Goal: Information Seeking & Learning: Learn about a topic

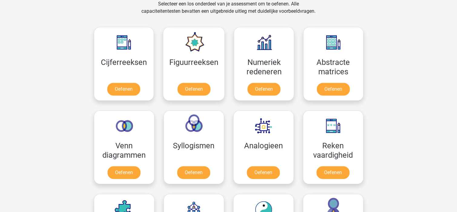
scroll to position [258, 0]
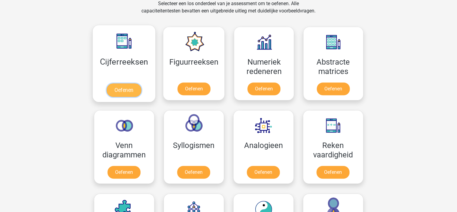
click at [127, 90] on link "Oefenen" at bounding box center [124, 89] width 35 height 13
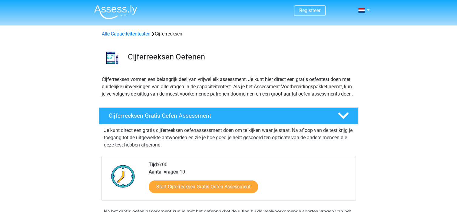
click at [164, 119] on div "Cijferreeksen Gratis Oefen Assessment" at bounding box center [228, 115] width 259 height 17
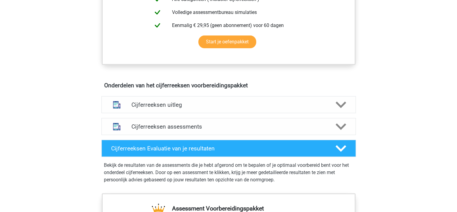
scroll to position [189, 0]
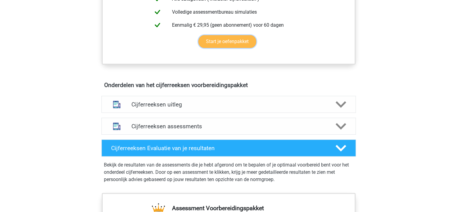
click at [228, 47] on link "Start je oefenpakket" at bounding box center [228, 41] width 58 height 13
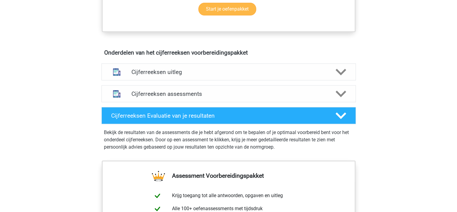
scroll to position [222, 0]
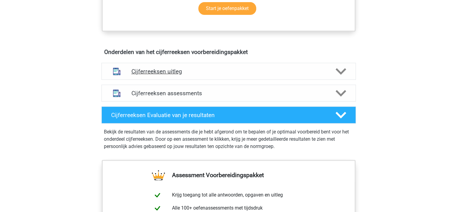
click at [212, 75] on h4 "Cijferreeksen uitleg" at bounding box center [229, 71] width 195 height 7
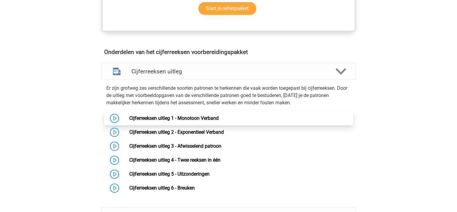
click at [156, 121] on link "Cijferreeksen uitleg 1 - Monotoon Verband" at bounding box center [173, 118] width 89 height 6
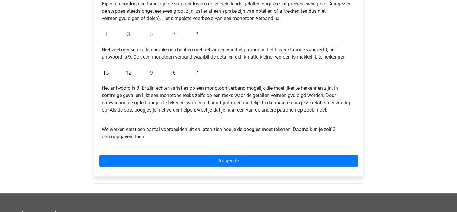
scroll to position [134, 0]
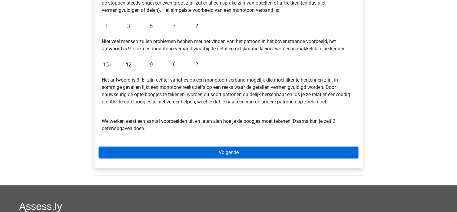
click at [226, 154] on link "Volgende" at bounding box center [228, 153] width 259 height 12
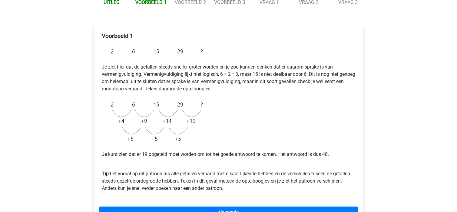
scroll to position [105, 0]
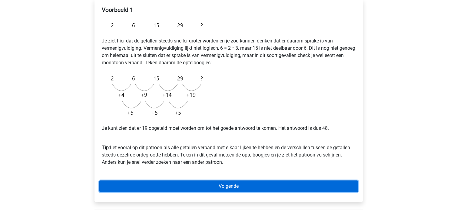
click at [228, 183] on link "Volgende" at bounding box center [228, 186] width 259 height 12
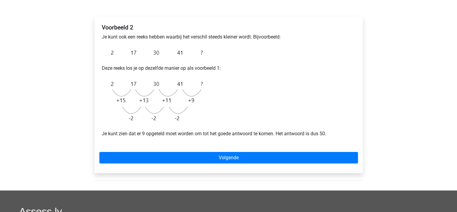
scroll to position [88, 0]
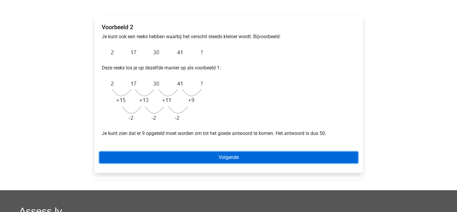
click at [225, 159] on link "Volgende" at bounding box center [228, 158] width 259 height 12
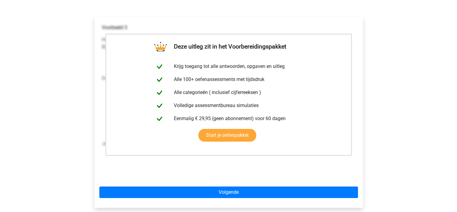
scroll to position [94, 0]
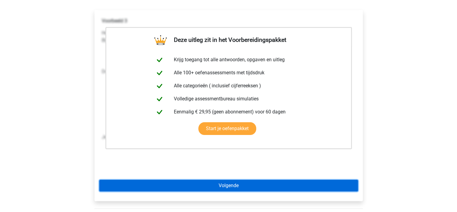
click at [230, 184] on link "Volgende" at bounding box center [228, 186] width 259 height 12
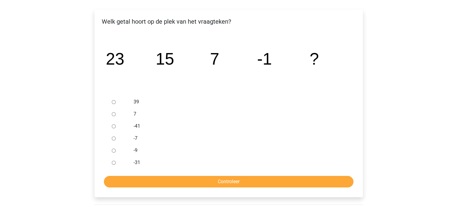
scroll to position [107, 0]
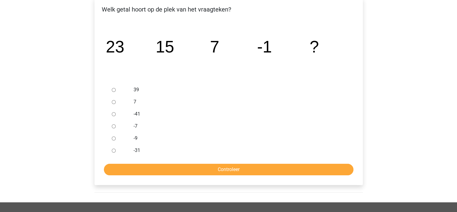
click at [115, 139] on input "-9" at bounding box center [114, 138] width 4 height 4
radio input "true"
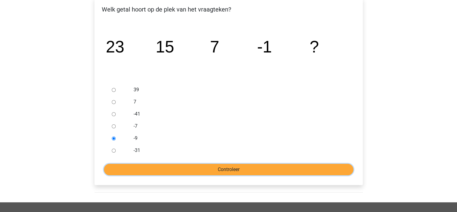
click at [219, 165] on input "Controleer" at bounding box center [229, 170] width 250 height 12
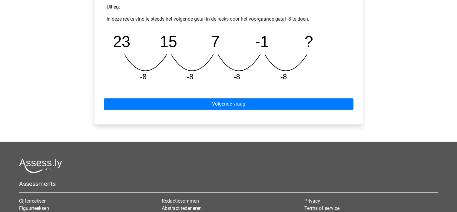
scroll to position [278, 0]
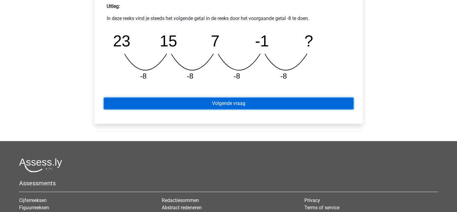
click at [232, 103] on link "Volgende vraag" at bounding box center [229, 104] width 250 height 12
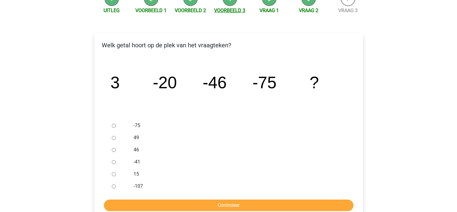
scroll to position [65, 0]
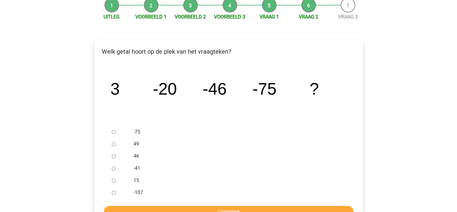
click at [115, 131] on input "-75" at bounding box center [114, 132] width 4 height 4
radio input "true"
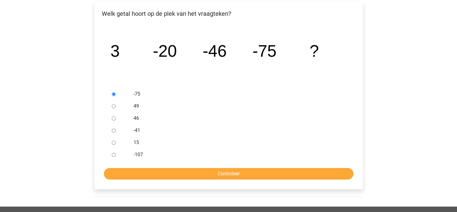
scroll to position [123, 0]
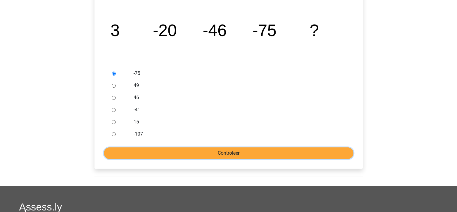
click at [219, 151] on input "Controleer" at bounding box center [229, 153] width 250 height 12
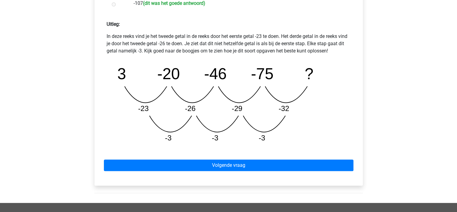
scroll to position [266, 0]
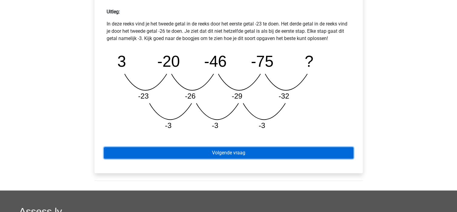
click at [218, 154] on link "Volgende vraag" at bounding box center [229, 153] width 250 height 12
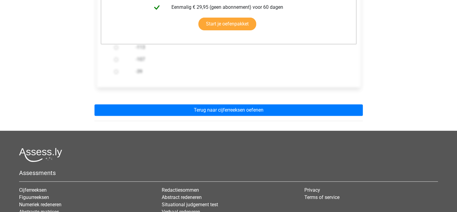
scroll to position [188, 0]
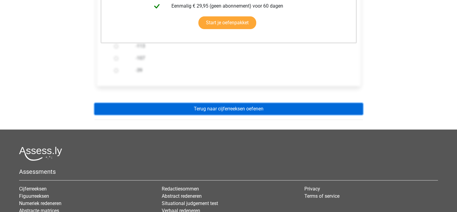
click at [217, 112] on link "Terug naar cijferreeksen oefenen" at bounding box center [229, 109] width 269 height 12
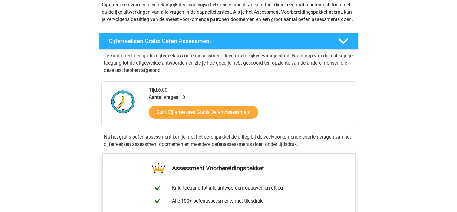
scroll to position [76, 0]
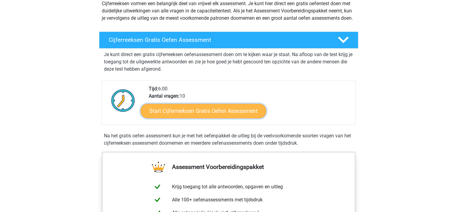
click at [223, 118] on link "Start Cijferreeksen Gratis Oefen Assessment" at bounding box center [204, 110] width 126 height 15
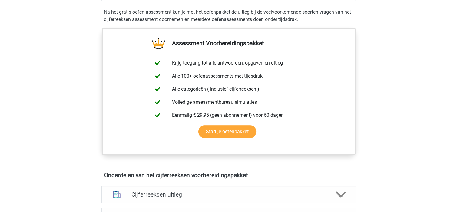
scroll to position [198, 0]
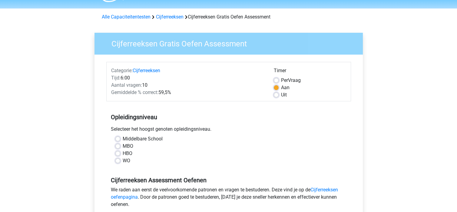
scroll to position [17, 0]
click at [120, 154] on div "HBO" at bounding box center [228, 152] width 227 height 7
click at [123, 153] on label "HBO" at bounding box center [128, 152] width 10 height 7
click at [117, 153] on input "HBO" at bounding box center [117, 152] width 5 height 6
radio input "true"
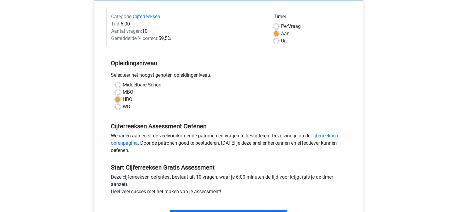
scroll to position [90, 0]
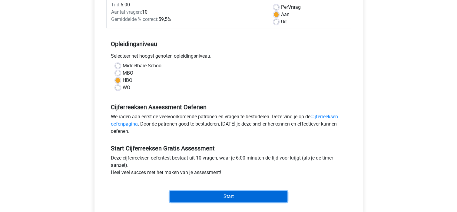
click at [221, 195] on input "Start" at bounding box center [229, 197] width 118 height 12
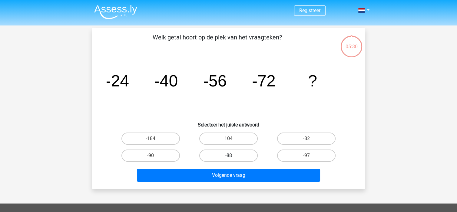
click at [232, 154] on label "-88" at bounding box center [228, 155] width 58 height 12
click at [232, 155] on input "-88" at bounding box center [231, 157] width 4 height 4
radio input "true"
click at [232, 155] on label "-88" at bounding box center [228, 155] width 58 height 12
click at [232, 155] on input "-88" at bounding box center [231, 157] width 4 height 4
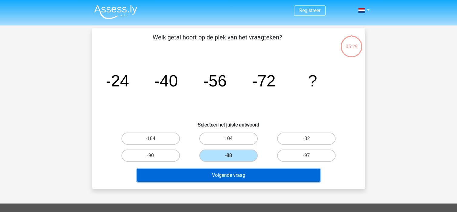
click at [235, 174] on button "Volgende vraag" at bounding box center [228, 175] width 183 height 13
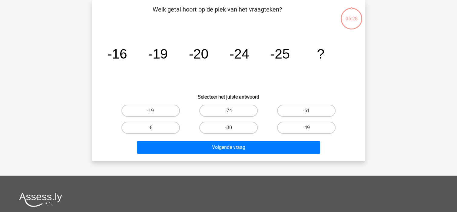
scroll to position [28, 0]
click at [232, 128] on input "-30" at bounding box center [231, 130] width 4 height 4
radio input "true"
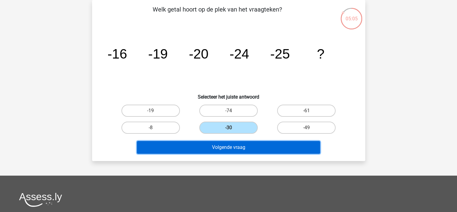
click at [231, 145] on button "Volgende vraag" at bounding box center [228, 147] width 183 height 13
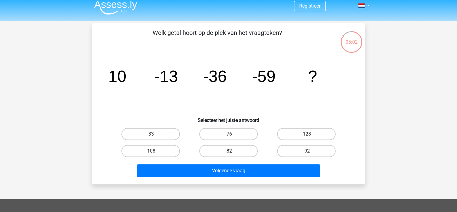
scroll to position [0, 0]
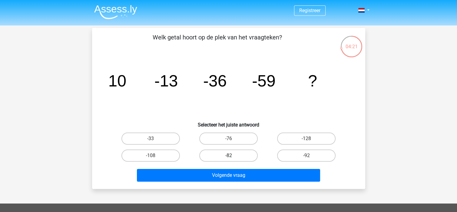
click at [227, 150] on label "-82" at bounding box center [228, 155] width 58 height 12
click at [229, 155] on input "-82" at bounding box center [231, 157] width 4 height 4
radio input "true"
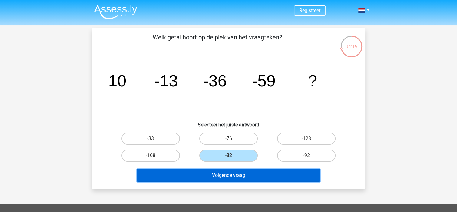
click at [230, 178] on button "Volgende vraag" at bounding box center [228, 175] width 183 height 13
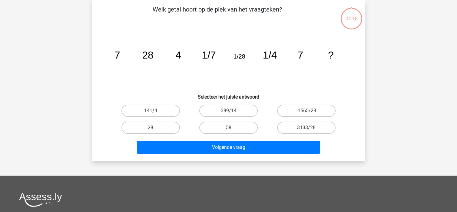
scroll to position [28, 0]
click at [153, 127] on label "28" at bounding box center [151, 128] width 58 height 12
click at [153, 128] on input "28" at bounding box center [153, 130] width 4 height 4
radio input "true"
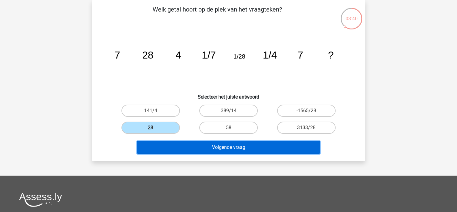
click at [239, 145] on button "Volgende vraag" at bounding box center [228, 147] width 183 height 13
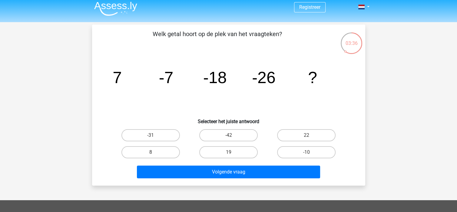
click at [122, 74] on tspan "-26" at bounding box center [117, 77] width 9 height 18
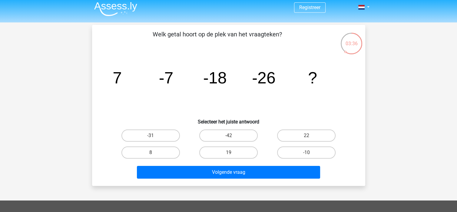
scroll to position [0, 0]
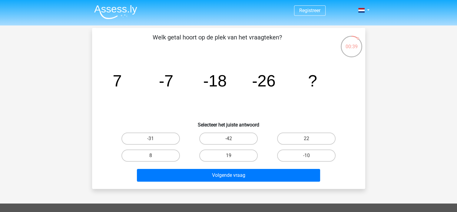
click at [122, 74] on tspan "-26" at bounding box center [117, 81] width 9 height 18
click at [234, 135] on label "-42" at bounding box center [228, 138] width 58 height 12
click at [232, 139] on input "-42" at bounding box center [231, 141] width 4 height 4
radio input "true"
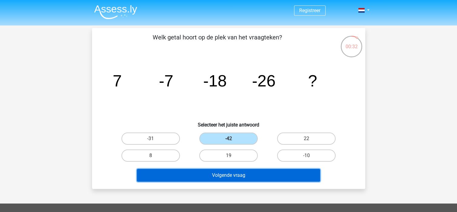
click at [230, 177] on button "Volgende vraag" at bounding box center [228, 175] width 183 height 13
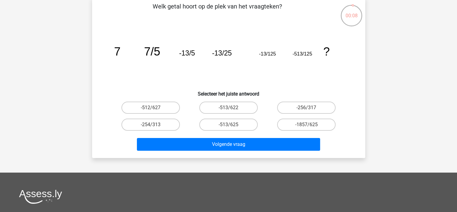
scroll to position [38, 0]
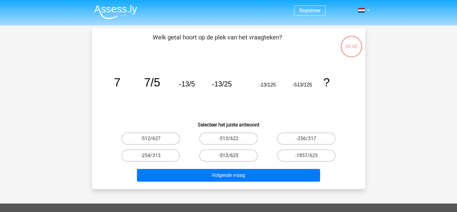
scroll to position [38, 0]
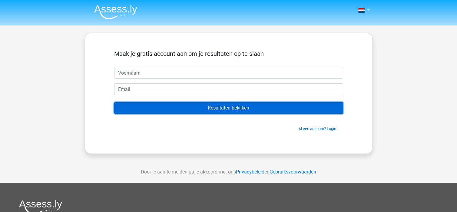
click at [238, 108] on input "Resultaten bekijken" at bounding box center [228, 108] width 229 height 12
